Goal: Task Accomplishment & Management: Manage account settings

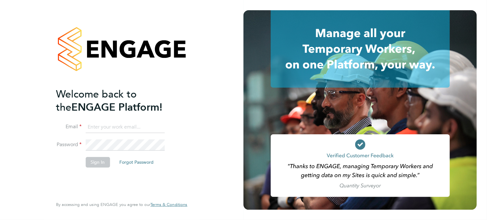
type input "james.hamilton@wates.co.uk"
click at [98, 163] on button "Sign In" at bounding box center [97, 162] width 24 height 10
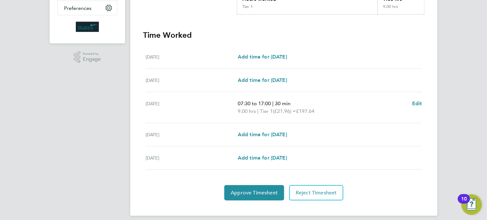
scroll to position [160, 0]
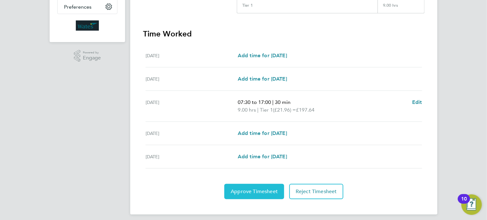
click at [243, 190] on span "Approve Timesheet" at bounding box center [254, 191] width 47 height 6
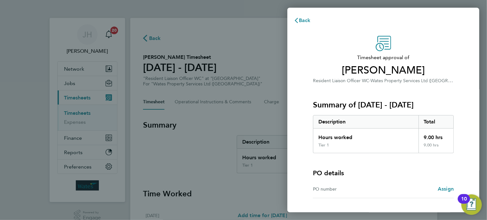
scroll to position [42, 0]
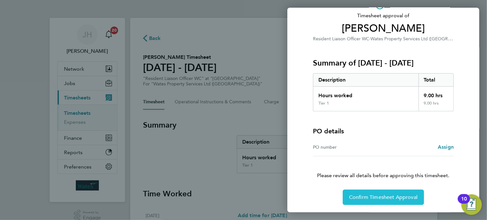
click at [368, 197] on span "Confirm Timesheet Approval" at bounding box center [383, 197] width 68 height 6
